Goal: Understand process/instructions: Learn about a topic

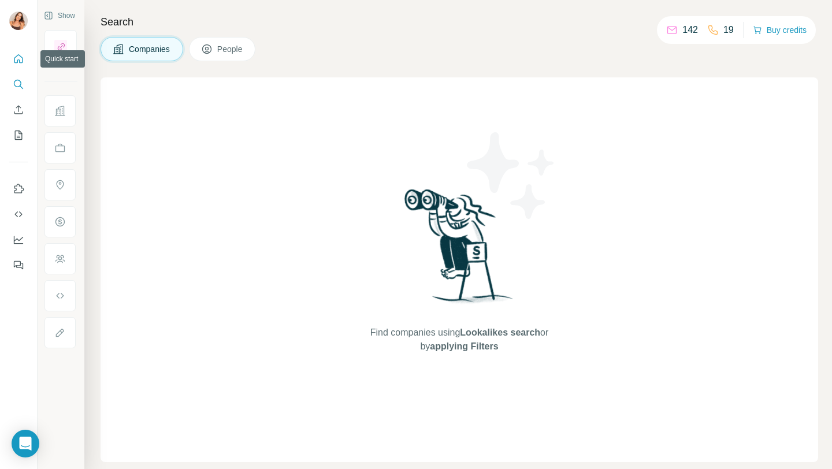
click at [23, 55] on icon "Quick start" at bounding box center [19, 59] width 12 height 12
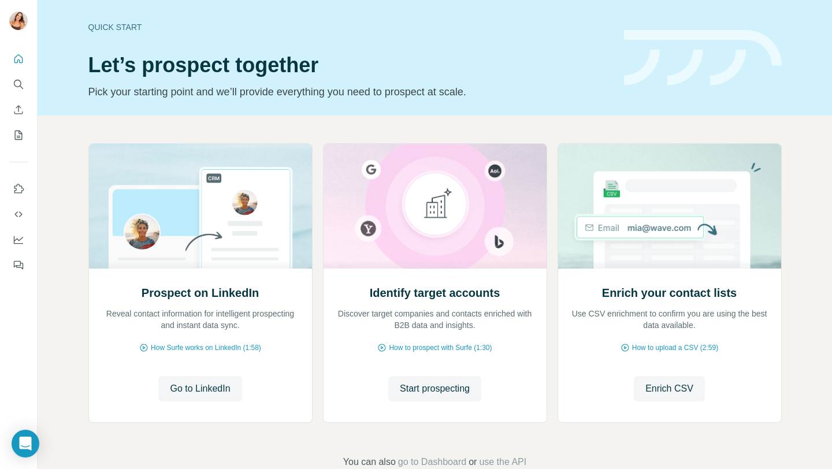
scroll to position [28, 0]
